Goal: Information Seeking & Learning: Learn about a topic

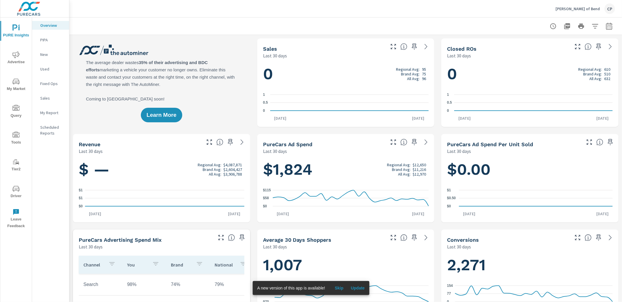
drag, startPoint x: 30, startPoint y: 12, endPoint x: 27, endPoint y: 12, distance: 3.5
click at [30, 12] on img at bounding box center [28, 8] width 57 height 23
click at [18, 25] on icon "nav menu" at bounding box center [16, 27] width 7 height 7
click at [24, 6] on img at bounding box center [28, 8] width 57 height 23
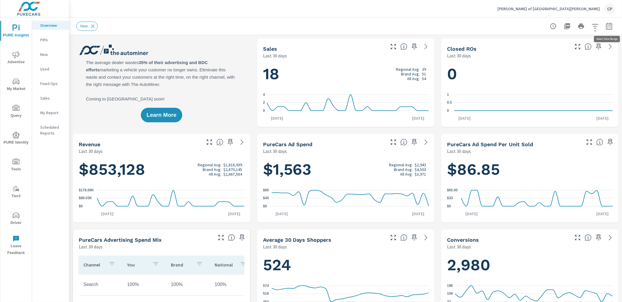
click at [607, 25] on icon "button" at bounding box center [609, 26] width 7 height 7
click at [587, 45] on select "Custom Yesterday Last week Last 7 days Last 14 days Last 30 days Last 45 days L…" at bounding box center [562, 51] width 58 height 12
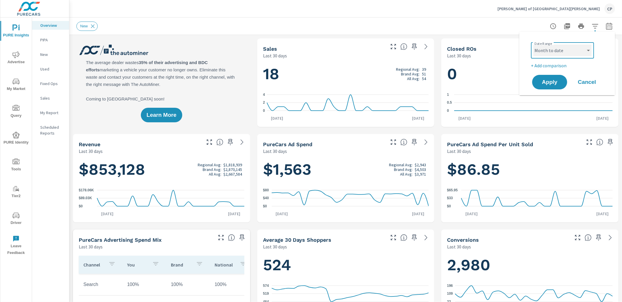
click at [533, 45] on select "Custom Yesterday Last week Last 7 days Last 14 days Last 30 days Last 45 days L…" at bounding box center [562, 51] width 58 height 12
select select "Month to date"
click at [556, 81] on span "Apply" at bounding box center [550, 83] width 24 height 6
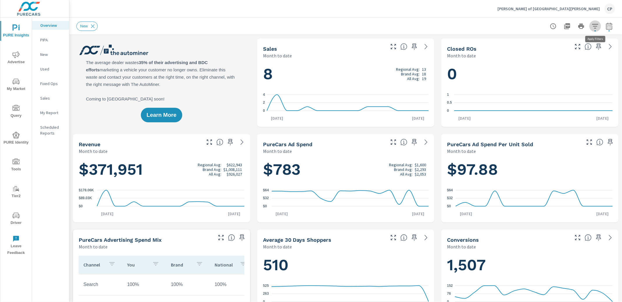
click at [599, 26] on button "button" at bounding box center [595, 26] width 12 height 12
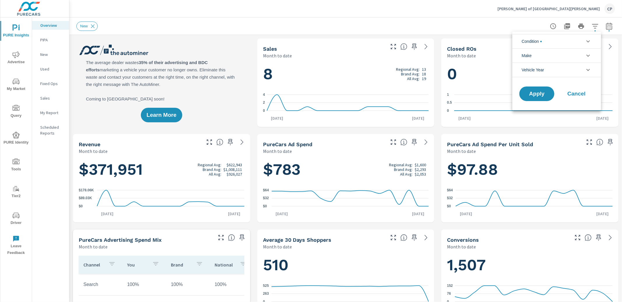
click at [572, 42] on li "Condition" at bounding box center [556, 41] width 89 height 14
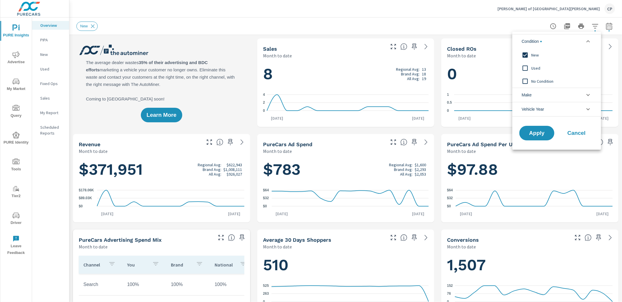
click at [554, 69] on span "Used" at bounding box center [563, 68] width 64 height 7
drag, startPoint x: 537, startPoint y: 55, endPoint x: 537, endPoint y: 59, distance: 3.5
click at [537, 57] on span "New" at bounding box center [563, 55] width 64 height 7
drag, startPoint x: 534, startPoint y: 137, endPoint x: 535, endPoint y: 133, distance: 3.7
click at [534, 136] on button "Apply" at bounding box center [537, 133] width 36 height 15
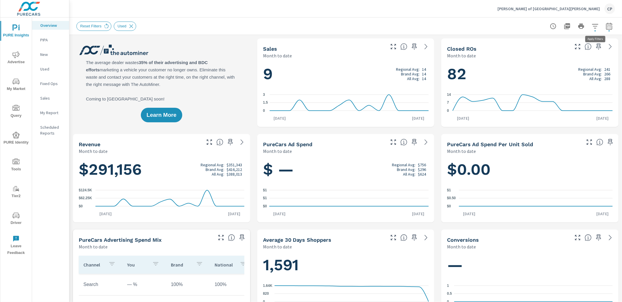
click at [598, 27] on icon "button" at bounding box center [595, 26] width 7 height 7
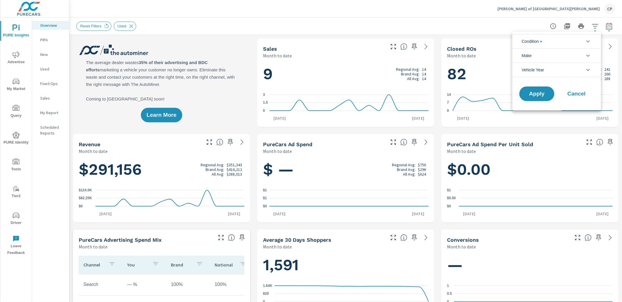
scroll to position [13, 0]
click at [578, 42] on li "Condition" at bounding box center [556, 41] width 89 height 14
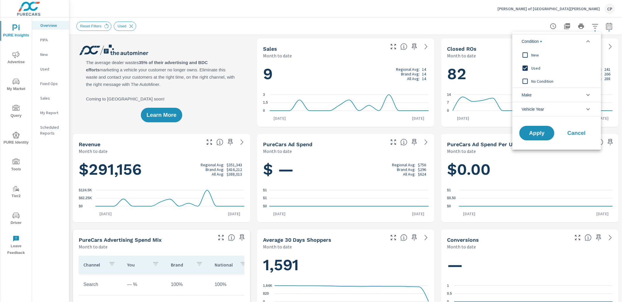
scroll to position [0, 0]
click at [546, 56] on span "New" at bounding box center [563, 55] width 64 height 7
click at [540, 127] on button "Apply" at bounding box center [536, 133] width 35 height 15
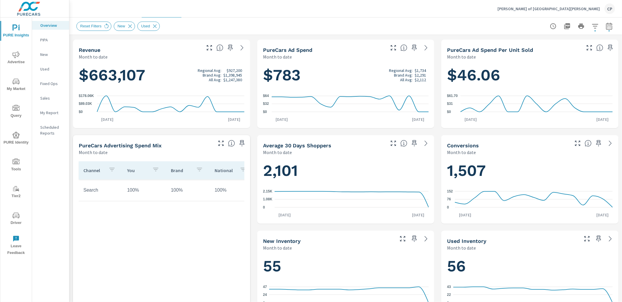
scroll to position [95, 0]
click at [609, 27] on icon "button" at bounding box center [609, 26] width 7 height 7
click at [547, 51] on select "Custom Yesterday Last week Last 7 days Last 14 days Last 30 days Last 45 days L…" at bounding box center [562, 51] width 58 height 12
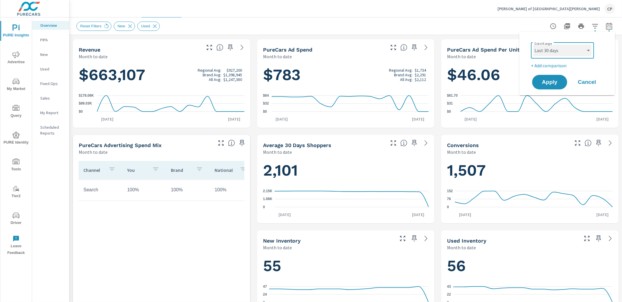
click at [533, 45] on select "Custom Yesterday Last week Last 7 days Last 14 days Last 30 days Last 45 days L…" at bounding box center [562, 51] width 58 height 12
select select "Last 30 days"
click at [545, 80] on span "Apply" at bounding box center [550, 83] width 24 height 6
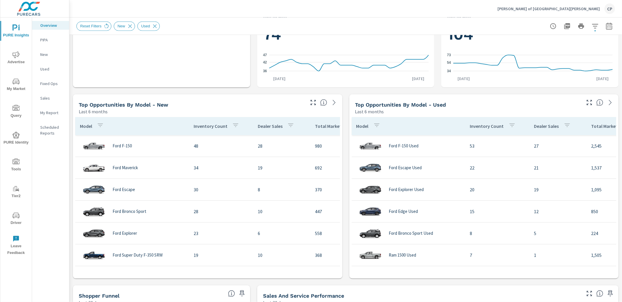
scroll to position [329, 0]
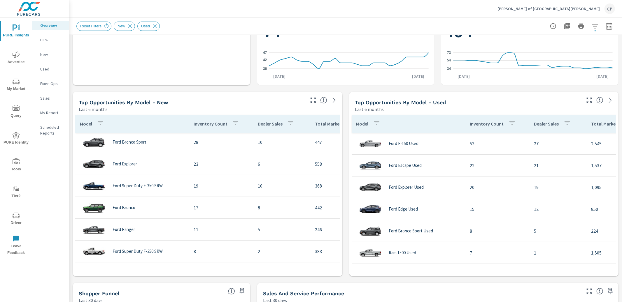
scroll to position [8, 0]
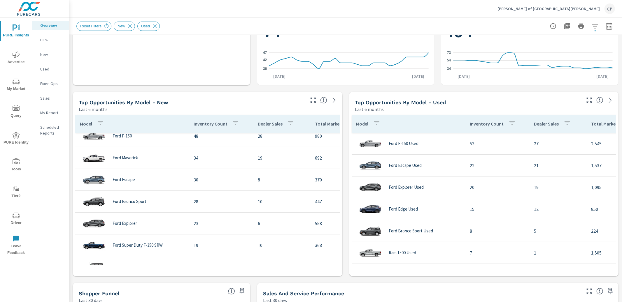
scroll to position [68, 0]
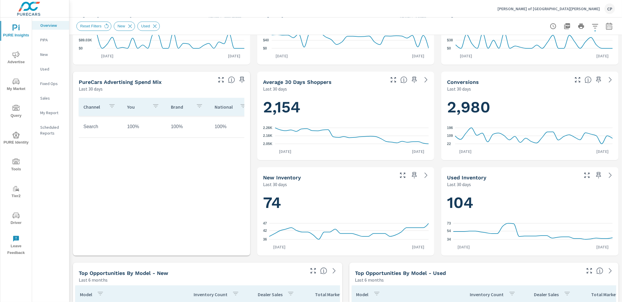
scroll to position [166, 0]
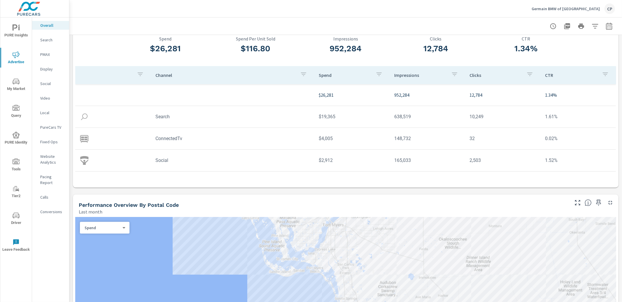
scroll to position [52, 0]
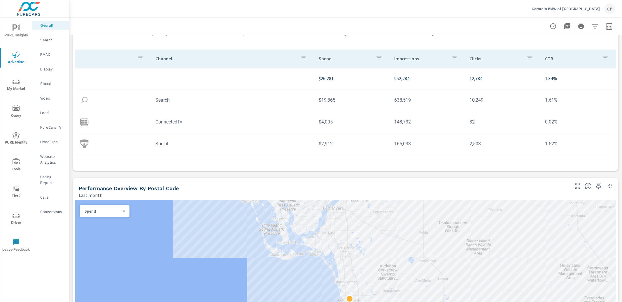
click at [42, 39] on p "Search" at bounding box center [52, 40] width 24 height 6
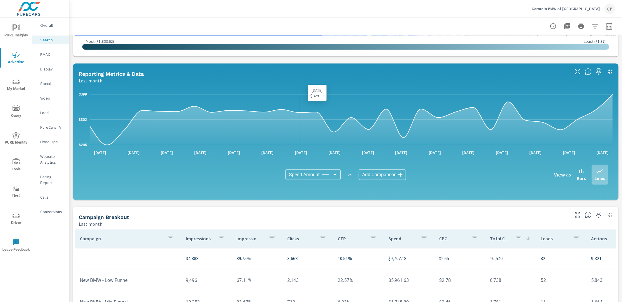
scroll to position [260, 0]
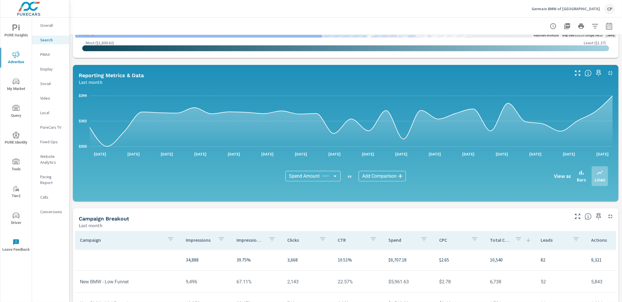
click at [589, 10] on p "Germain BMW of Naples" at bounding box center [566, 8] width 68 height 5
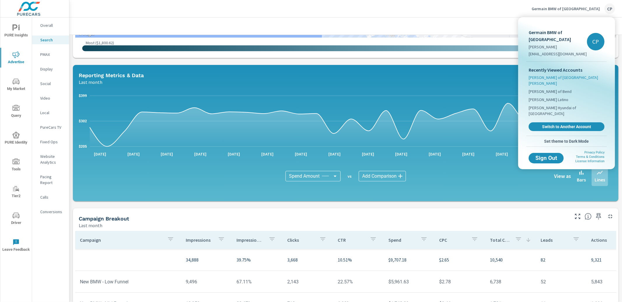
click at [551, 75] on span "[PERSON_NAME] of [GEOGRAPHIC_DATA][PERSON_NAME]" at bounding box center [567, 81] width 76 height 12
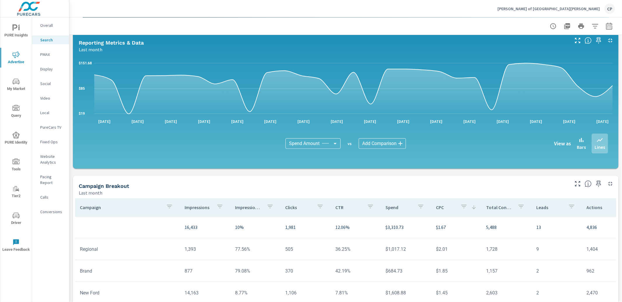
scroll to position [354, 0]
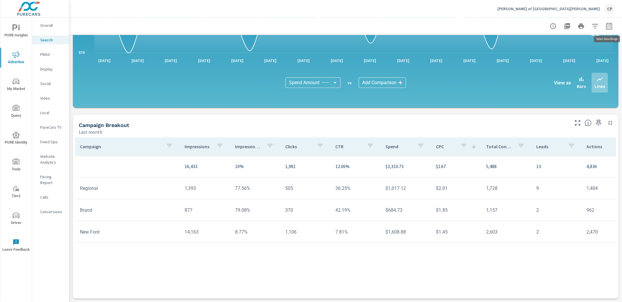
click at [608, 26] on icon "button" at bounding box center [609, 26] width 7 height 7
select select "Last month"
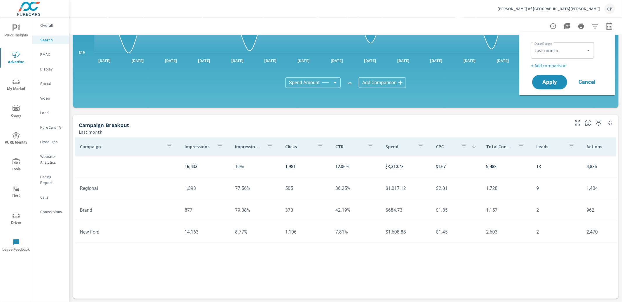
click at [560, 66] on p "+ Add comparison" at bounding box center [568, 65] width 75 height 7
select select "Previous period"
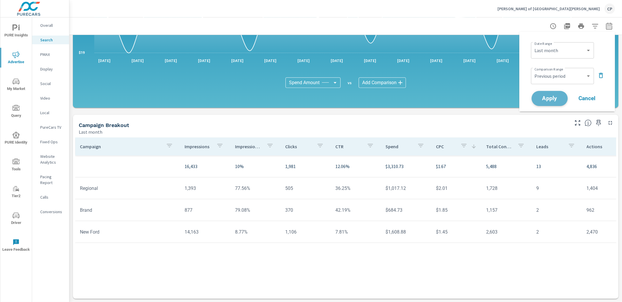
click at [542, 96] on span "Apply" at bounding box center [550, 99] width 24 height 6
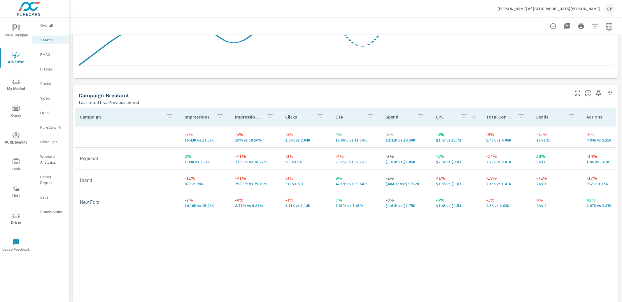
scroll to position [541, 0]
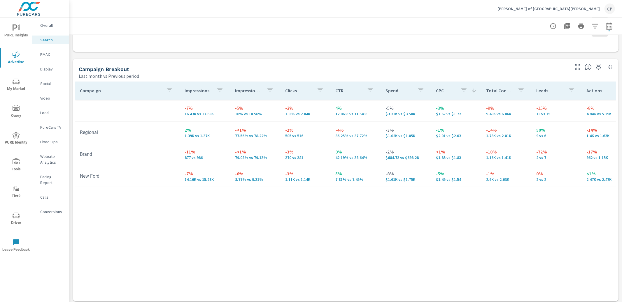
click at [609, 30] on span "button" at bounding box center [609, 30] width 1 height 1
select select "Last month"
select select "Previous period"
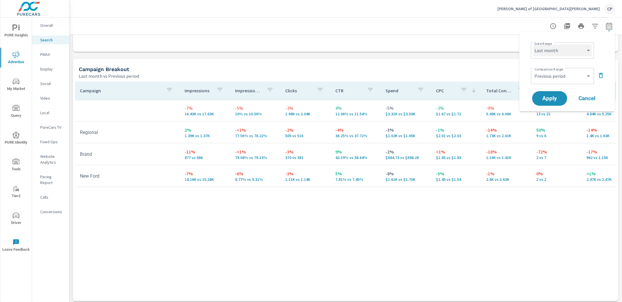
click at [564, 55] on select "Custom Yesterday Last week Last 7 days Last 14 days Last 30 days Last 45 days L…" at bounding box center [562, 51] width 58 height 12
click at [533, 45] on select "Custom Yesterday Last week Last 7 days Last 14 days Last 30 days Last 45 days L…" at bounding box center [562, 51] width 58 height 12
select select "Month to date"
click at [564, 74] on select "Custom Previous period Previous month Previous year" at bounding box center [562, 76] width 58 height 12
click at [533, 70] on select "Custom Previous period Previous month Previous year" at bounding box center [562, 76] width 58 height 12
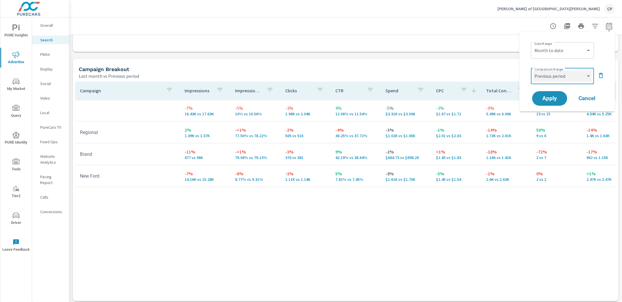
select select "custom"
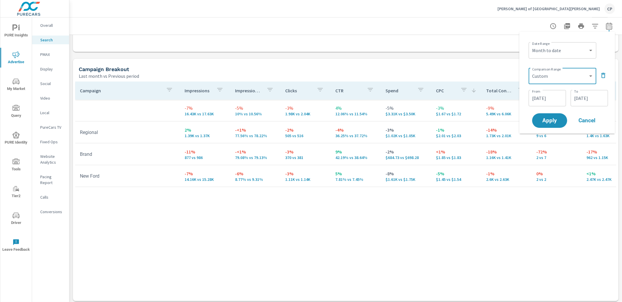
click at [560, 94] on input "08/15/2025" at bounding box center [547, 98] width 33 height 12
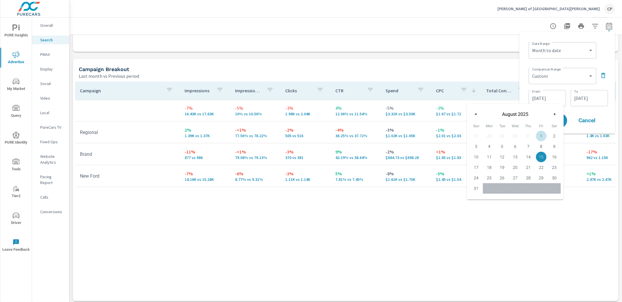
click at [541, 135] on span "1" at bounding box center [541, 136] width 13 height 8
click at [551, 156] on span "16" at bounding box center [554, 157] width 13 height 8
type input "08/16/2025"
click at [580, 111] on div "Date Range Custom Yesterday Last week Last 7 days Last 14 days Last 30 days Las…" at bounding box center [567, 82] width 86 height 93
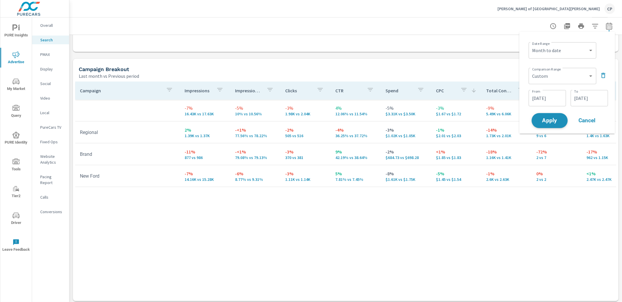
click at [557, 118] on span "Apply" at bounding box center [550, 121] width 24 height 6
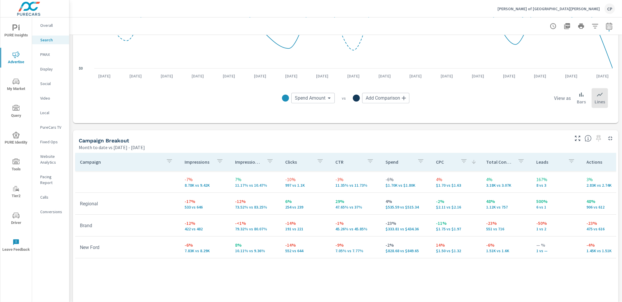
scroll to position [473, 0]
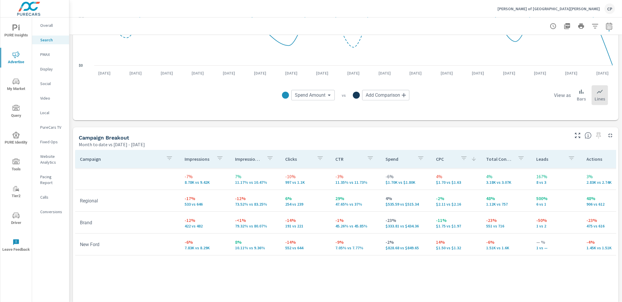
click at [45, 53] on p "PMAX" at bounding box center [52, 55] width 24 height 6
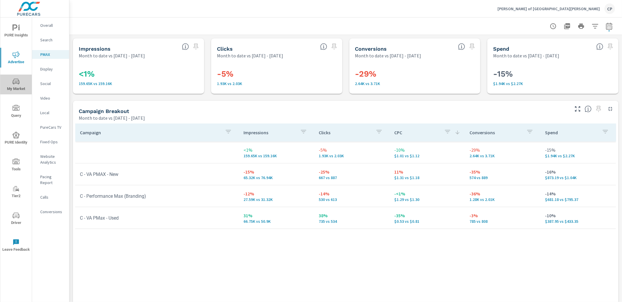
click at [20, 85] on span "My Market" at bounding box center [16, 85] width 28 height 14
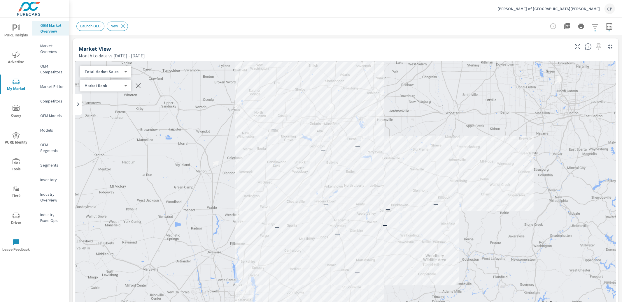
click at [50, 52] on p "Market Overview" at bounding box center [52, 49] width 24 height 12
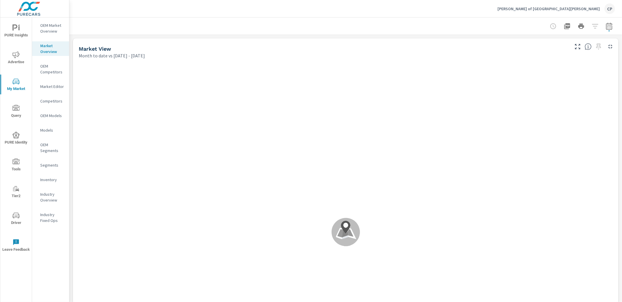
scroll to position [44, 0]
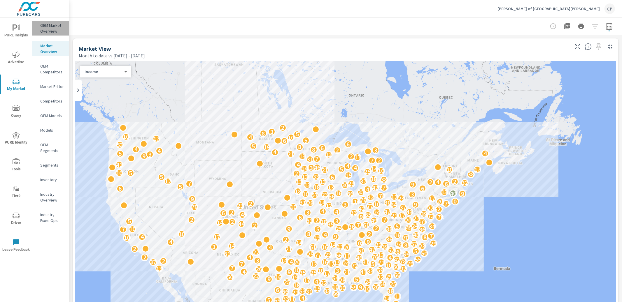
drag, startPoint x: 53, startPoint y: 31, endPoint x: 57, endPoint y: 34, distance: 4.6
click at [54, 31] on p "OEM Market Overview" at bounding box center [52, 28] width 24 height 12
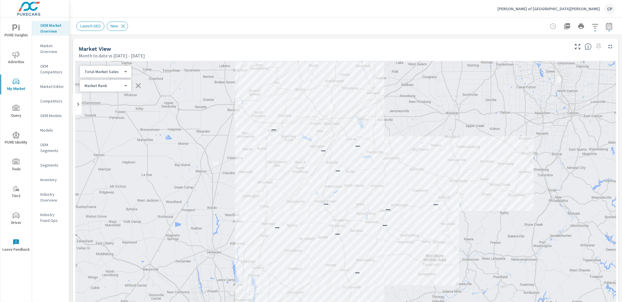
click at [616, 25] on div "Launch GEO New" at bounding box center [345, 25] width 553 height 17
click at [610, 26] on icon "button" at bounding box center [609, 26] width 7 height 7
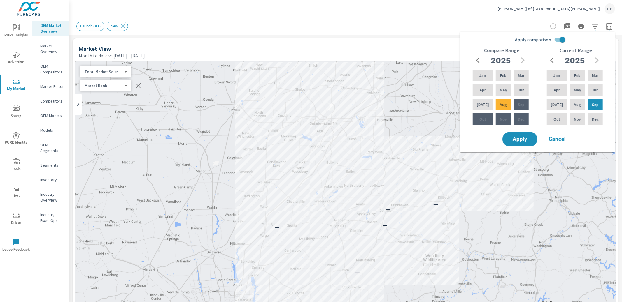
click at [561, 39] on input "Apply comparison" at bounding box center [562, 39] width 33 height 11
checkbox input "false"
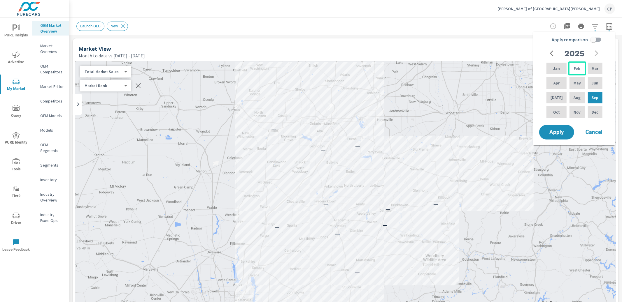
click at [578, 69] on div "Feb" at bounding box center [576, 69] width 17 height 14
click at [576, 98] on p "Aug" at bounding box center [577, 98] width 7 height 6
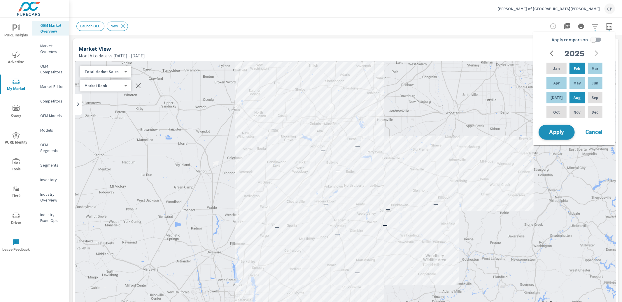
drag, startPoint x: 556, startPoint y: 129, endPoint x: 562, endPoint y: 125, distance: 6.9
click at [556, 130] on span "Apply" at bounding box center [557, 133] width 24 height 6
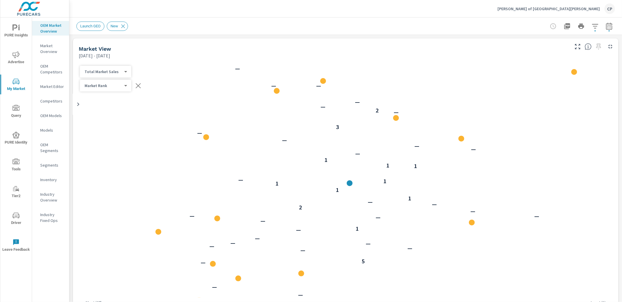
scroll to position [131, 0]
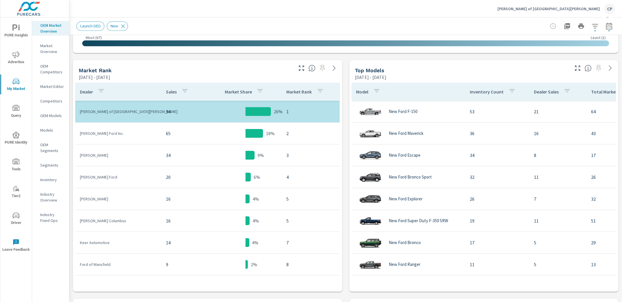
scroll to position [267, 0]
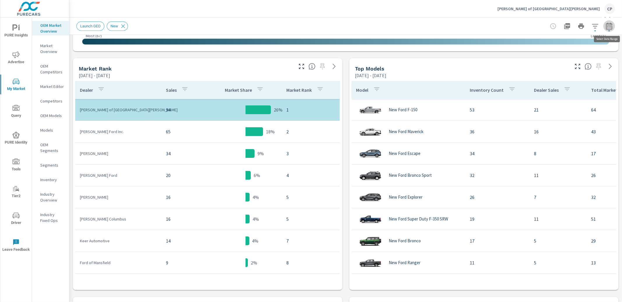
click at [610, 27] on icon "button" at bounding box center [609, 26] width 7 height 7
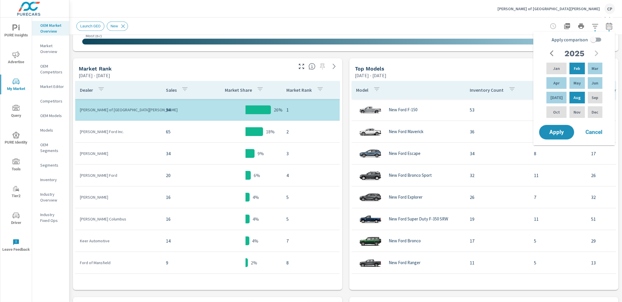
click at [598, 42] on input "Apply comparison" at bounding box center [593, 39] width 33 height 11
checkbox input "true"
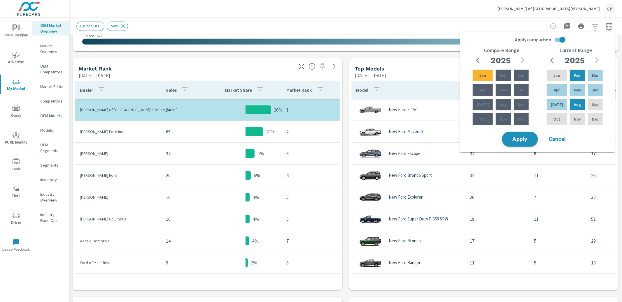
click at [529, 139] on span "Apply" at bounding box center [520, 140] width 24 height 6
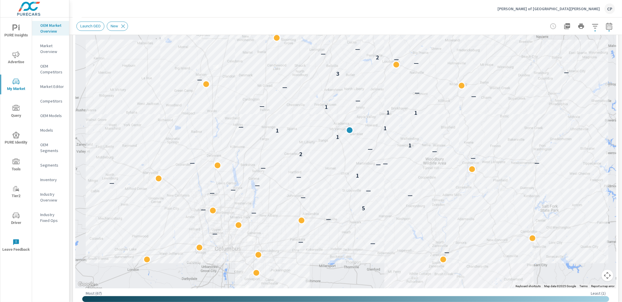
scroll to position [97, 0]
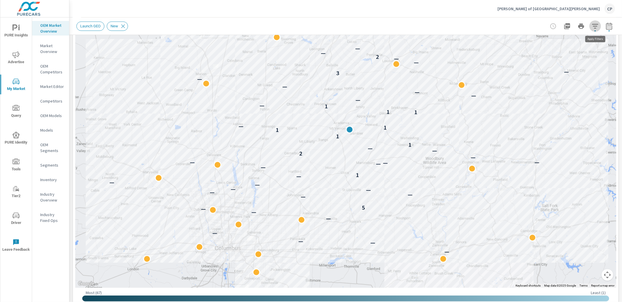
click at [595, 26] on icon "button" at bounding box center [595, 26] width 6 height 4
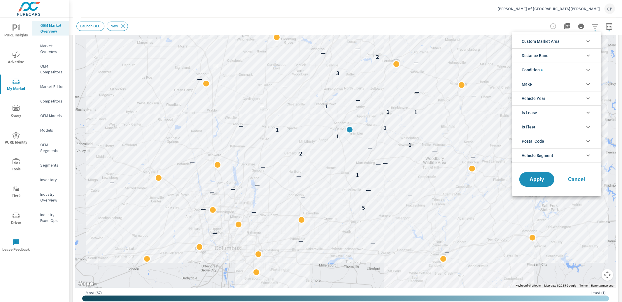
click at [566, 43] on li "Custom Market Area" at bounding box center [556, 41] width 89 height 14
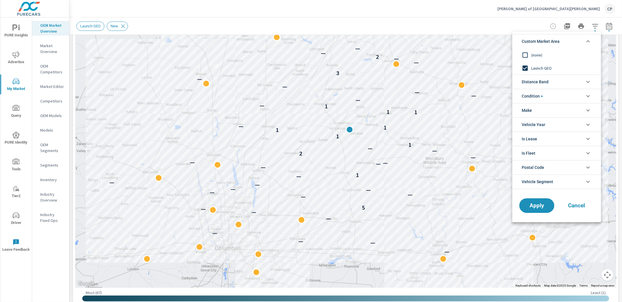
click at [565, 43] on li "Custom Market Area" at bounding box center [556, 41] width 89 height 14
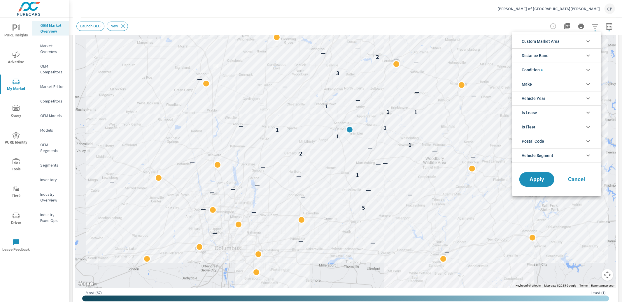
click at [71, 115] on div at bounding box center [311, 151] width 622 height 302
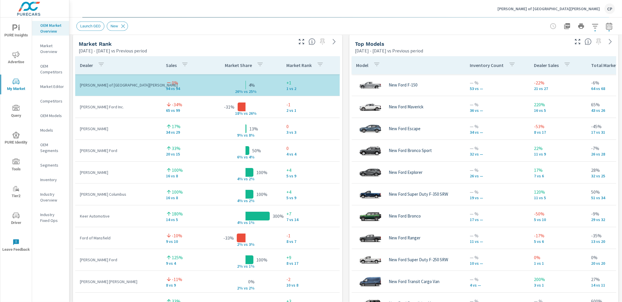
scroll to position [379, 0]
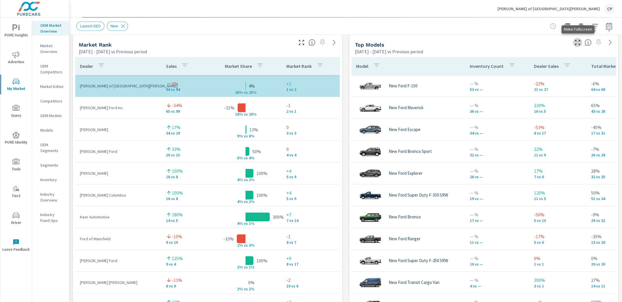
click at [582, 43] on button "button" at bounding box center [577, 42] width 9 height 9
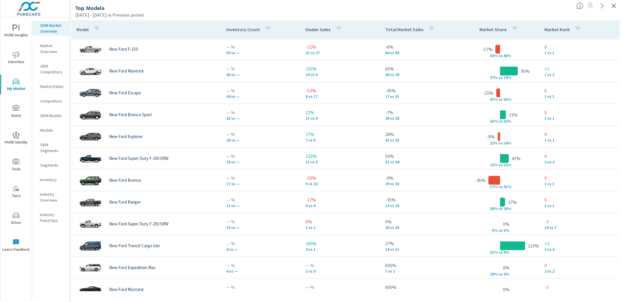
click at [615, 5] on icon "button" at bounding box center [613, 5] width 7 height 7
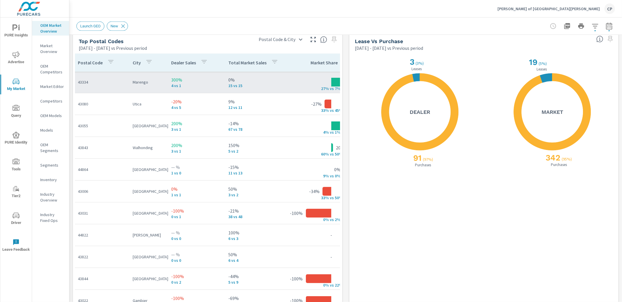
scroll to position [132, 3]
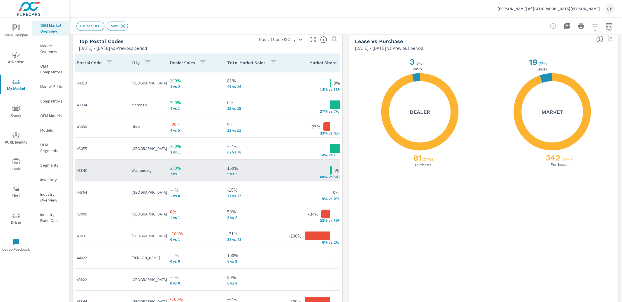
scroll to position [109, 3]
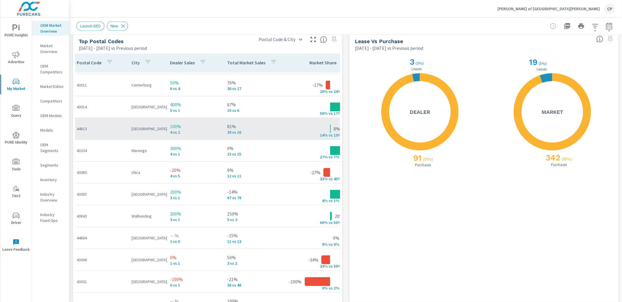
scroll to position [24, 3]
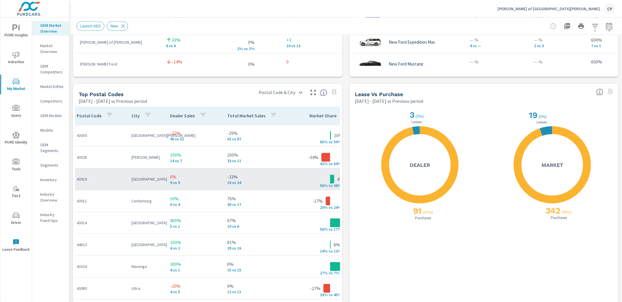
scroll to position [640, 0]
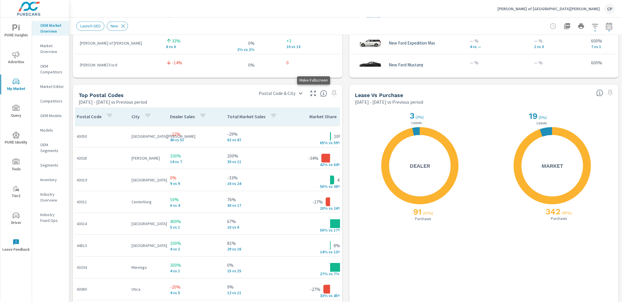
click at [314, 93] on icon "button" at bounding box center [313, 93] width 7 height 7
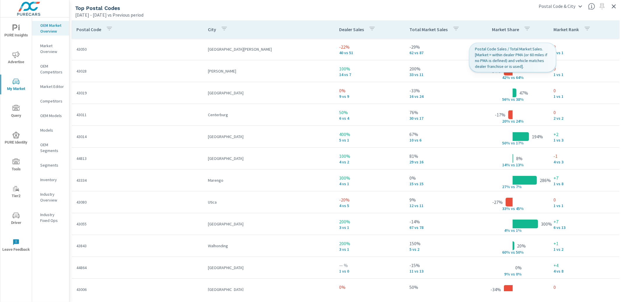
scroll to position [0, 0]
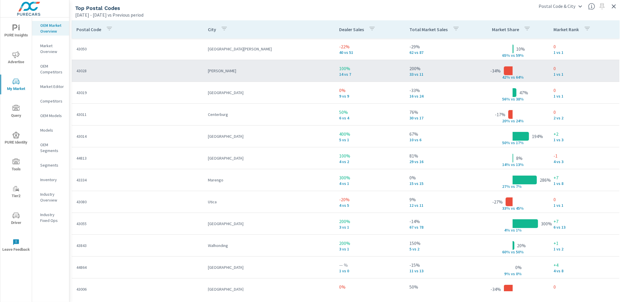
click at [476, 66] on td "200% 33 vs 11" at bounding box center [440, 70] width 71 height 21
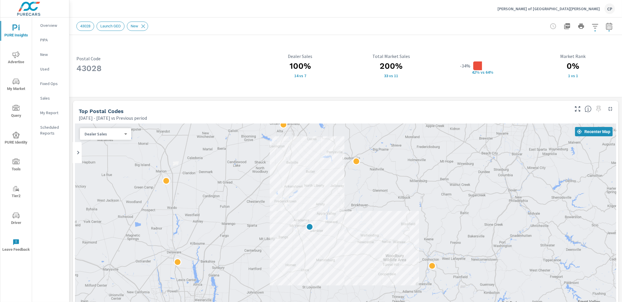
drag, startPoint x: 457, startPoint y: 214, endPoint x: 418, endPoint y: 151, distance: 74.1
click at [418, 151] on div at bounding box center [345, 286] width 541 height 324
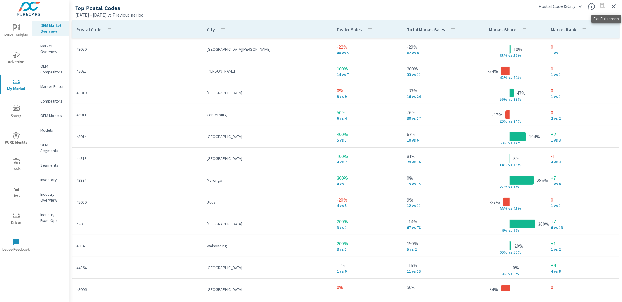
click at [613, 7] on icon "button" at bounding box center [613, 6] width 7 height 7
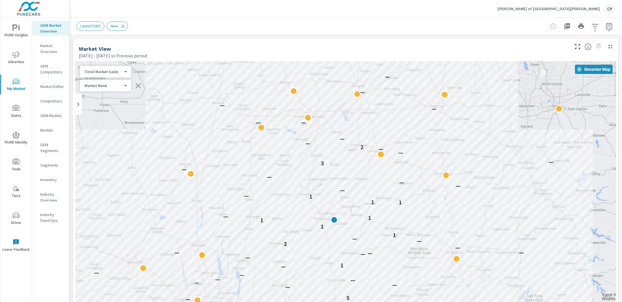
drag, startPoint x: 410, startPoint y: 149, endPoint x: 354, endPoint y: 126, distance: 60.5
click at [356, 123] on div "— — — — — — — — — 5 — — — — — — — — 1 — — — — — — 2 — — 1 1 1 1 — 1 1 1 — — — —…" at bounding box center [345, 223] width 541 height 324
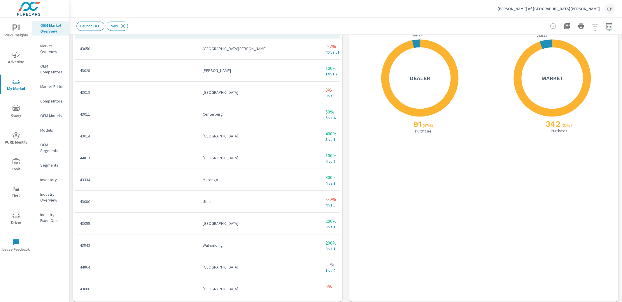
scroll to position [731, 0]
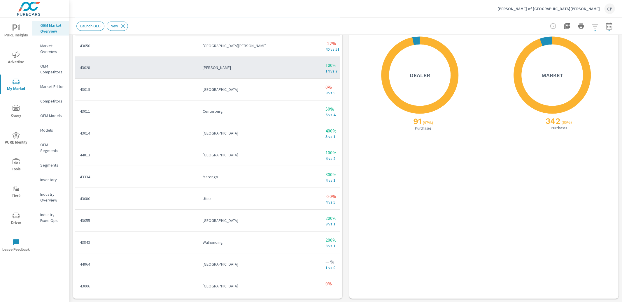
click at [134, 71] on td "43028" at bounding box center [136, 67] width 123 height 15
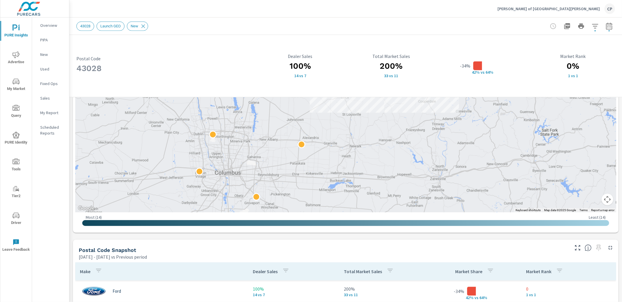
scroll to position [319, 0]
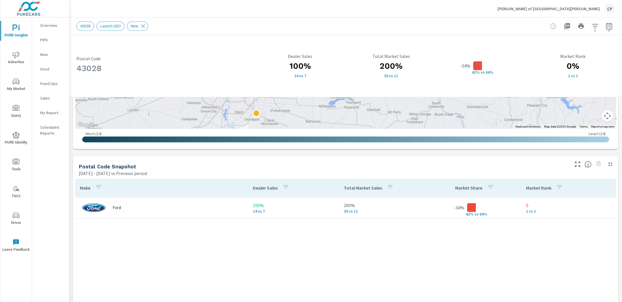
click at [190, 202] on div "Ford" at bounding box center [162, 207] width 164 height 17
click at [595, 27] on icon "button" at bounding box center [595, 26] width 7 height 7
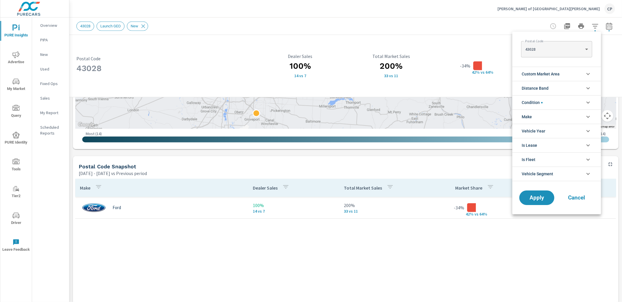
click at [503, 21] on div at bounding box center [311, 151] width 622 height 302
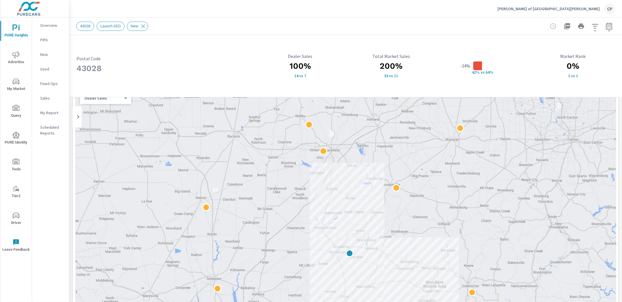
scroll to position [0, 0]
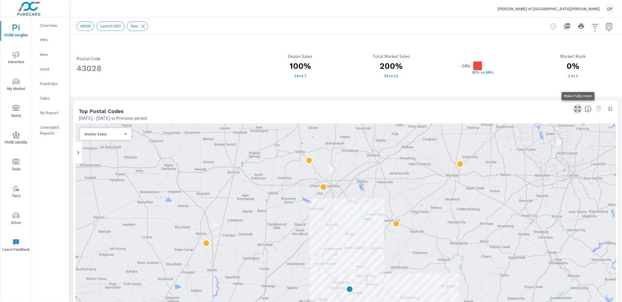
click at [579, 109] on icon "button" at bounding box center [577, 109] width 7 height 7
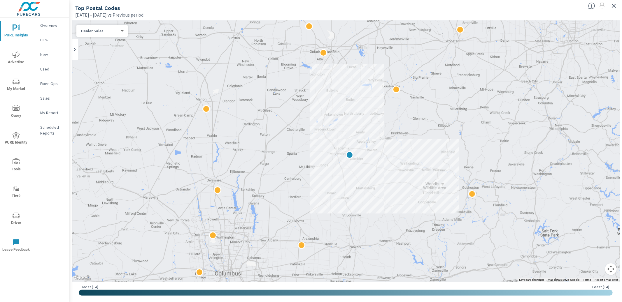
click at [99, 31] on body "PURE Insights Advertise My Market Query PURE Identity Tools Tier2 Driver Leave …" at bounding box center [311, 151] width 622 height 302
drag, startPoint x: 614, startPoint y: 4, endPoint x: 609, endPoint y: 5, distance: 4.1
click at [614, 4] on div at bounding box center [311, 151] width 622 height 302
click at [616, 8] on icon "button" at bounding box center [613, 5] width 7 height 7
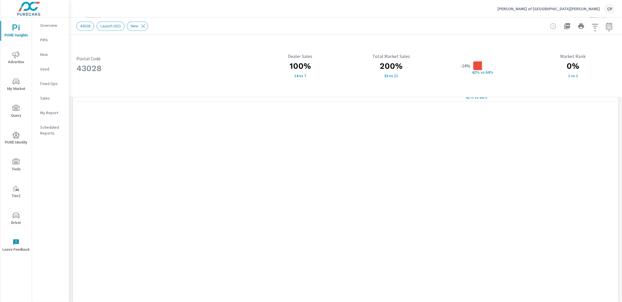
scroll to position [481, 0]
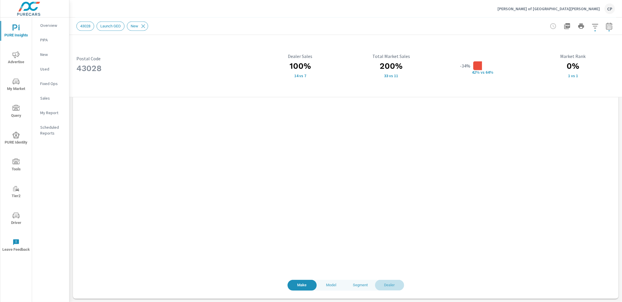
click at [387, 286] on span "Dealer" at bounding box center [390, 285] width 22 height 7
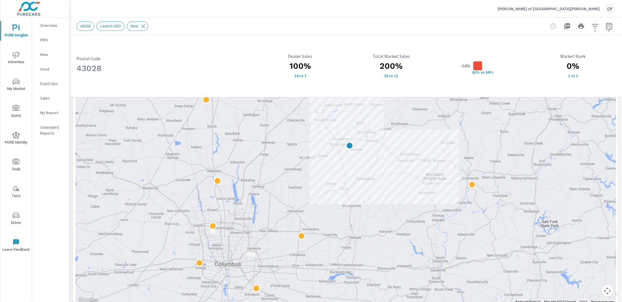
scroll to position [135, 0]
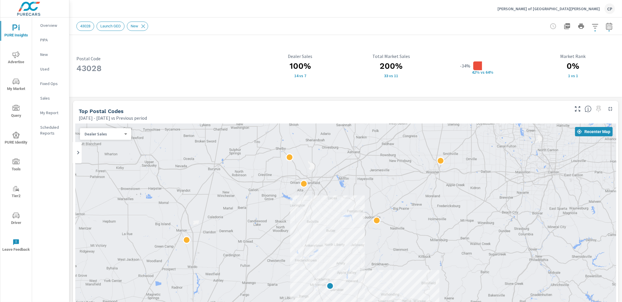
click at [187, 17] on div "[PERSON_NAME] of [GEOGRAPHIC_DATA] CP Market Postal Code Details [PERSON_NAME] …" at bounding box center [345, 151] width 553 height 302
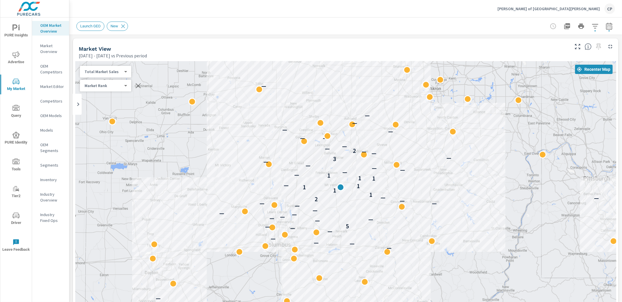
drag, startPoint x: 470, startPoint y: 177, endPoint x: 331, endPoint y: 155, distance: 141.3
click at [334, 155] on div "— — — — — — — — — — 5 — — — — — — — — — — — 2 — — 1 1 1 1 — 1 1 1 — — — — — — 3…" at bounding box center [345, 223] width 541 height 324
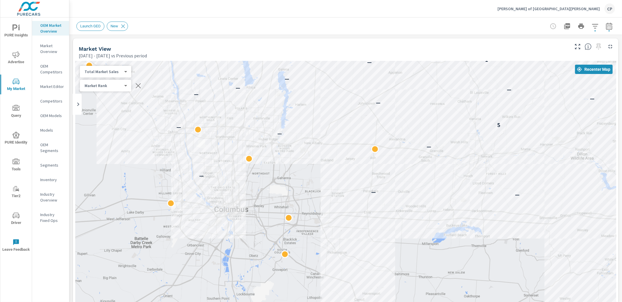
drag, startPoint x: 324, startPoint y: 215, endPoint x: 222, endPoint y: 298, distance: 131.3
click at [222, 298] on div "— — — — — — — 5 — — — — — — — — 1 — — — — 2 — — 1 1 1 1 — 1 1" at bounding box center [345, 223] width 541 height 324
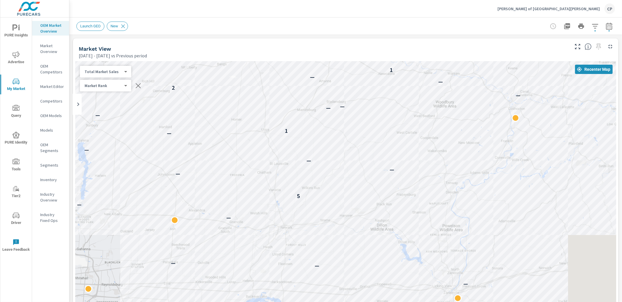
drag, startPoint x: 455, startPoint y: 206, endPoint x: 243, endPoint y: 271, distance: 222.0
click at [243, 271] on div "— — — — — — — 5 — — — — — — — — 1 — — — — — 2 — — 1 1 1 1 — 1 1 1 — — — — — — 3" at bounding box center [345, 223] width 541 height 324
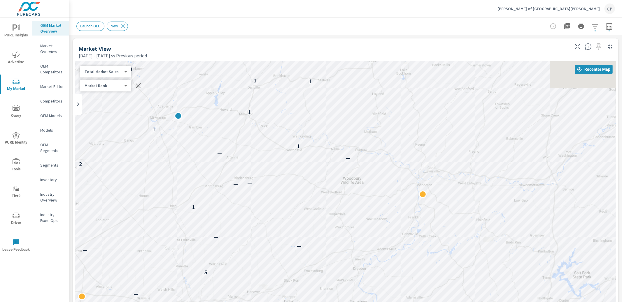
drag, startPoint x: 420, startPoint y: 200, endPoint x: 356, endPoint y: 270, distance: 94.5
click at [353, 271] on div "— — — — — — — 5 — — — — — — — 1 — — — — — — 2 — — 1 1 1 1 — 1 1 1 — — — — — — 3…" at bounding box center [345, 223] width 541 height 324
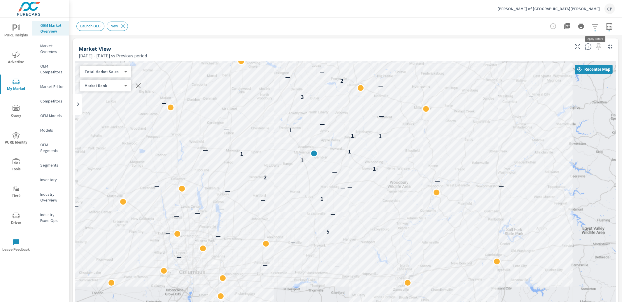
click at [595, 27] on icon "button" at bounding box center [595, 26] width 7 height 7
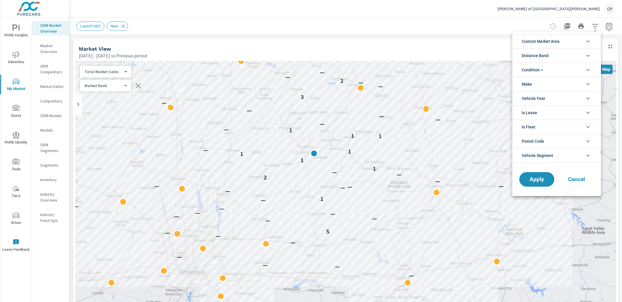
click at [560, 40] on span "Custom Market Area" at bounding box center [541, 41] width 38 height 14
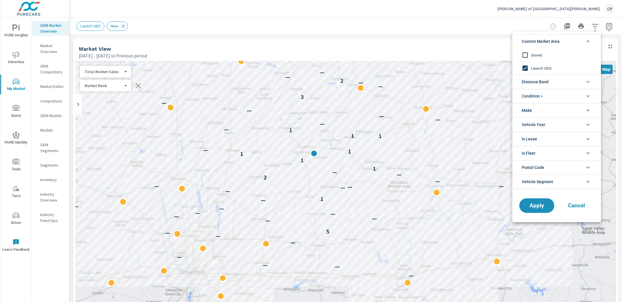
click at [560, 40] on span "Custom Market Area" at bounding box center [541, 41] width 38 height 14
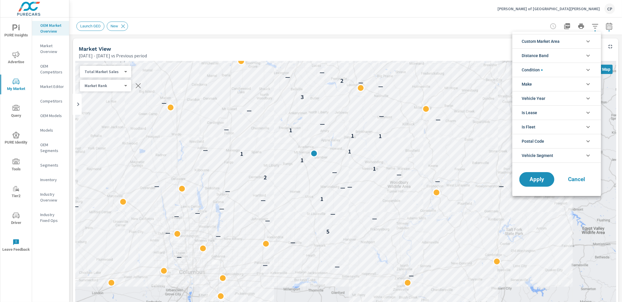
click at [561, 55] on li "Distance Band" at bounding box center [556, 55] width 89 height 14
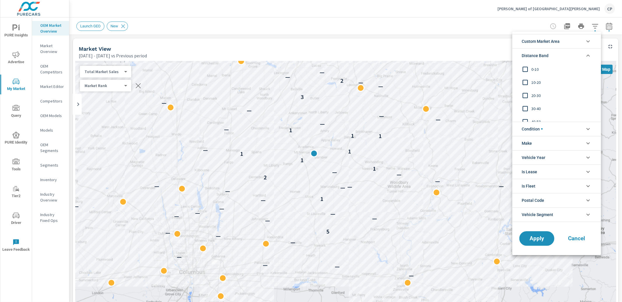
click at [536, 84] on span "10-20" at bounding box center [563, 82] width 64 height 7
click at [540, 236] on span "Apply" at bounding box center [537, 239] width 24 height 6
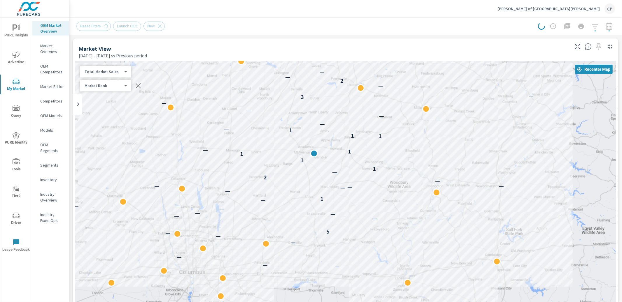
click at [112, 88] on body "PURE Insights Advertise My Market Query PURE Identity Tools Tier2 Driver Leave …" at bounding box center [311, 151] width 622 height 302
click at [191, 51] on div at bounding box center [311, 151] width 622 height 302
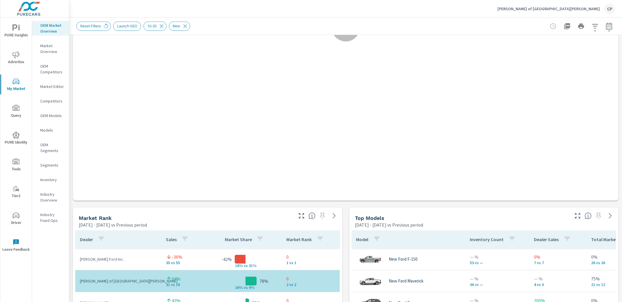
scroll to position [205, 0]
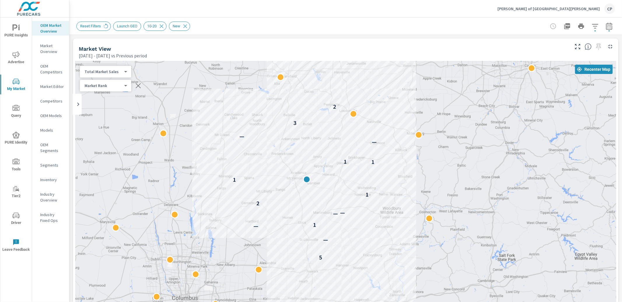
drag, startPoint x: 474, startPoint y: 178, endPoint x: 472, endPoint y: 191, distance: 13.0
click at [472, 191] on div "5 — — 1 — — 2 1 1 1 1 — — 3 2" at bounding box center [345, 223] width 541 height 324
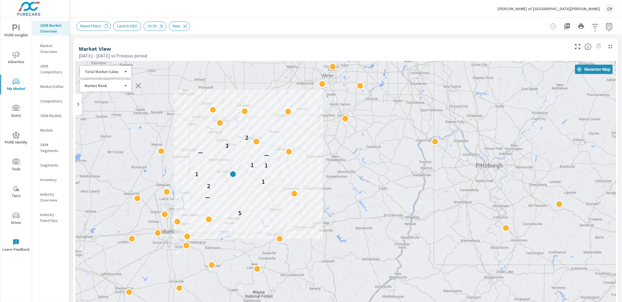
drag, startPoint x: 136, startPoint y: 155, endPoint x: 159, endPoint y: 160, distance: 23.5
click at [168, 157] on div "5 — 2 1 1 1 1 — — 3 2" at bounding box center [345, 223] width 541 height 324
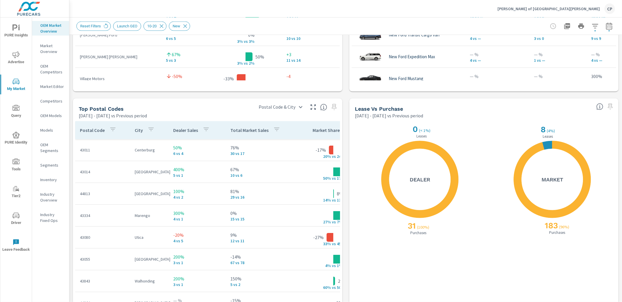
scroll to position [625, 0]
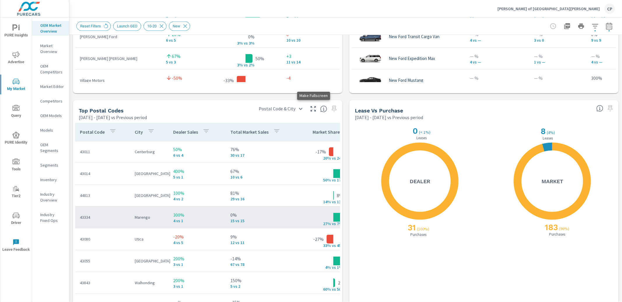
click at [316, 109] on icon "button" at bounding box center [313, 109] width 7 height 7
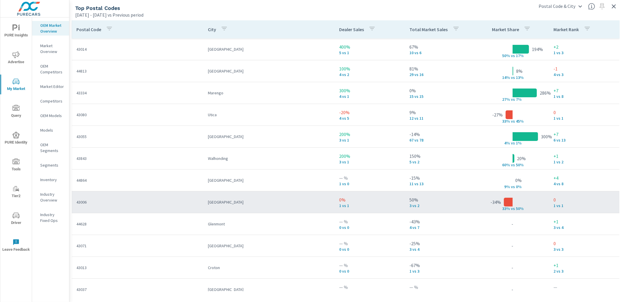
scroll to position [31, 0]
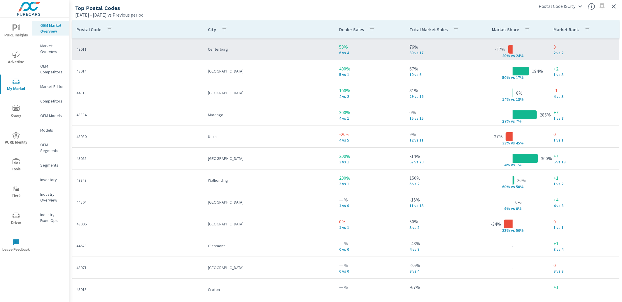
click at [296, 53] on td "Centerburg" at bounding box center [269, 49] width 132 height 15
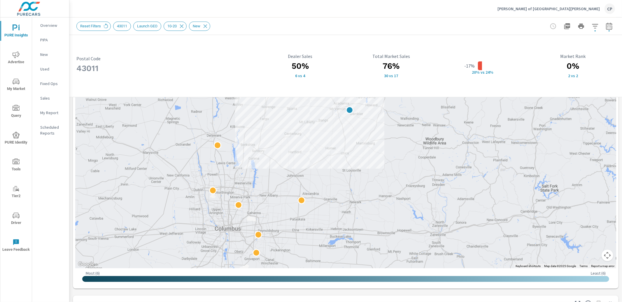
scroll to position [182, 0]
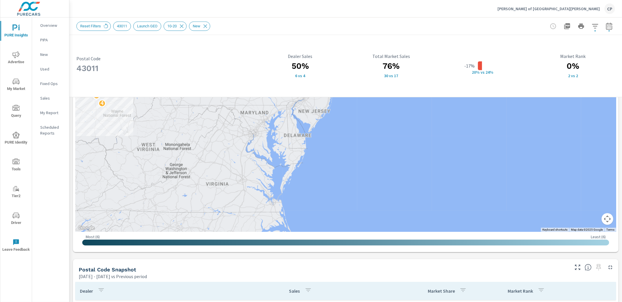
scroll to position [214, 0]
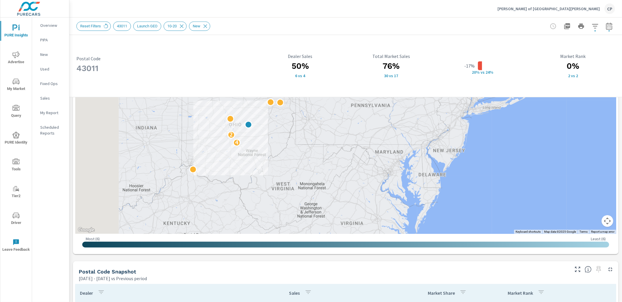
drag, startPoint x: 170, startPoint y: 153, endPoint x: 313, endPoint y: 188, distance: 147.0
click at [313, 188] on div "4 2" at bounding box center [345, 72] width 541 height 324
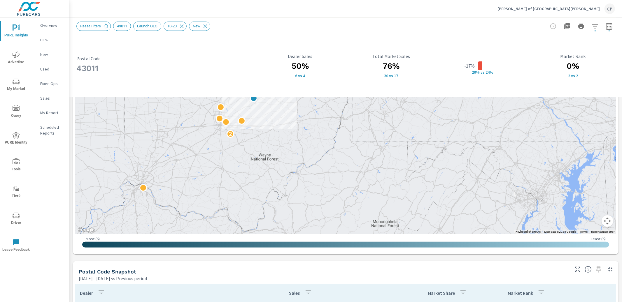
drag, startPoint x: 235, startPoint y: 161, endPoint x: 263, endPoint y: 165, distance: 28.0
click at [263, 165] on div "2" at bounding box center [345, 72] width 541 height 324
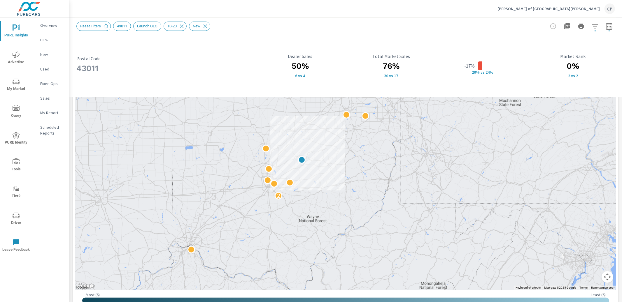
scroll to position [156, 0]
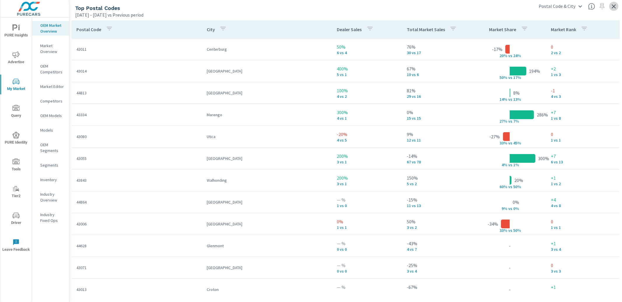
click at [610, 8] on icon "button" at bounding box center [613, 6] width 7 height 7
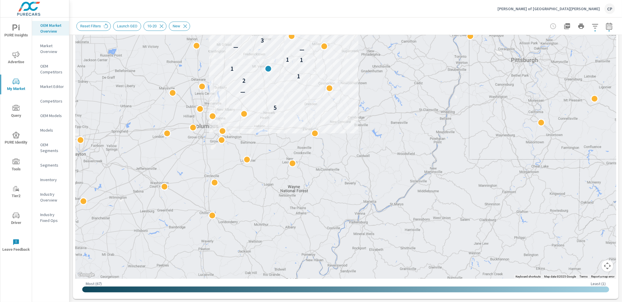
scroll to position [109, 0]
